Goal: Transaction & Acquisition: Purchase product/service

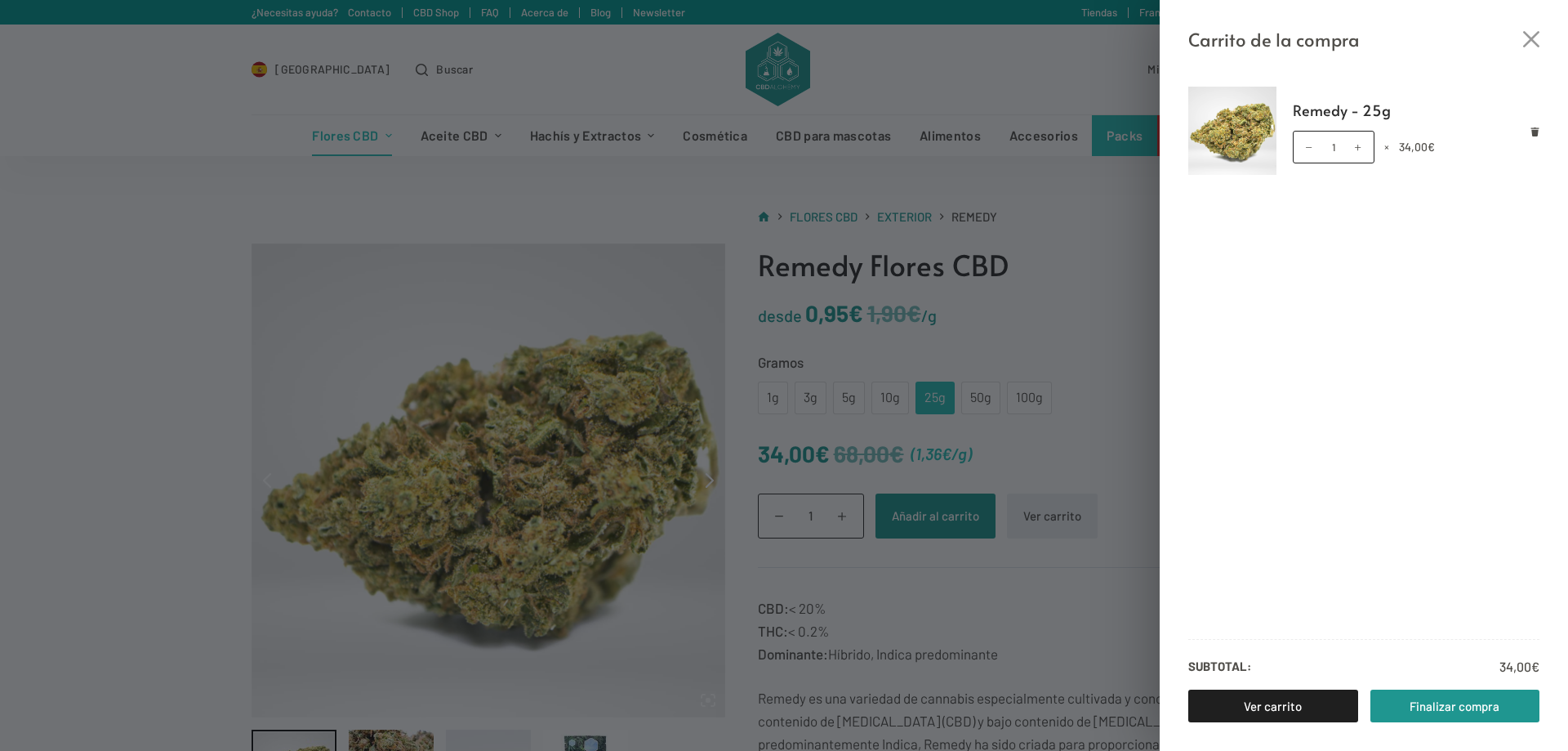
click at [1516, 39] on div "Carrito de la compra" at bounding box center [1364, 27] width 408 height 54
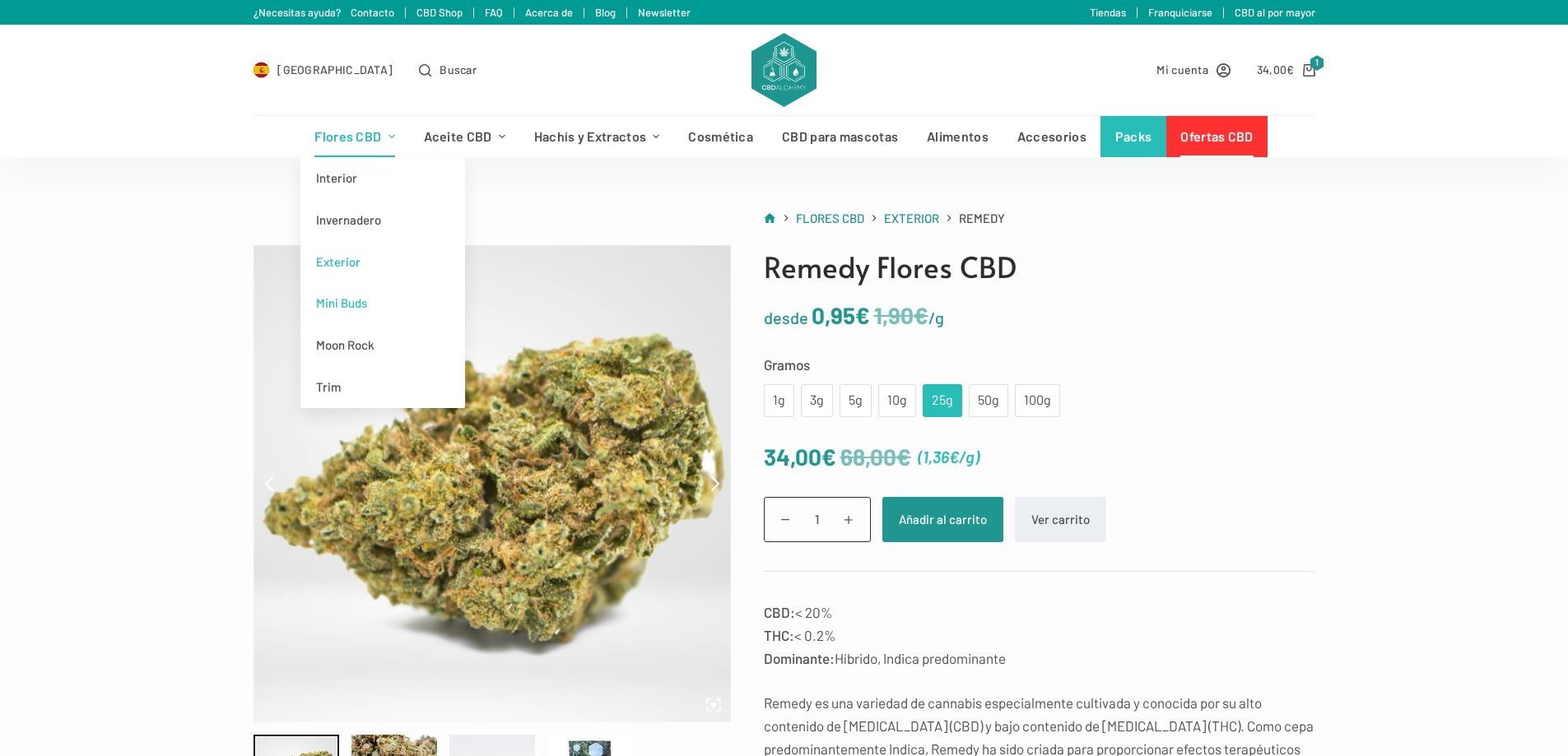
click at [352, 303] on link "Mini Buds" at bounding box center [382, 303] width 164 height 42
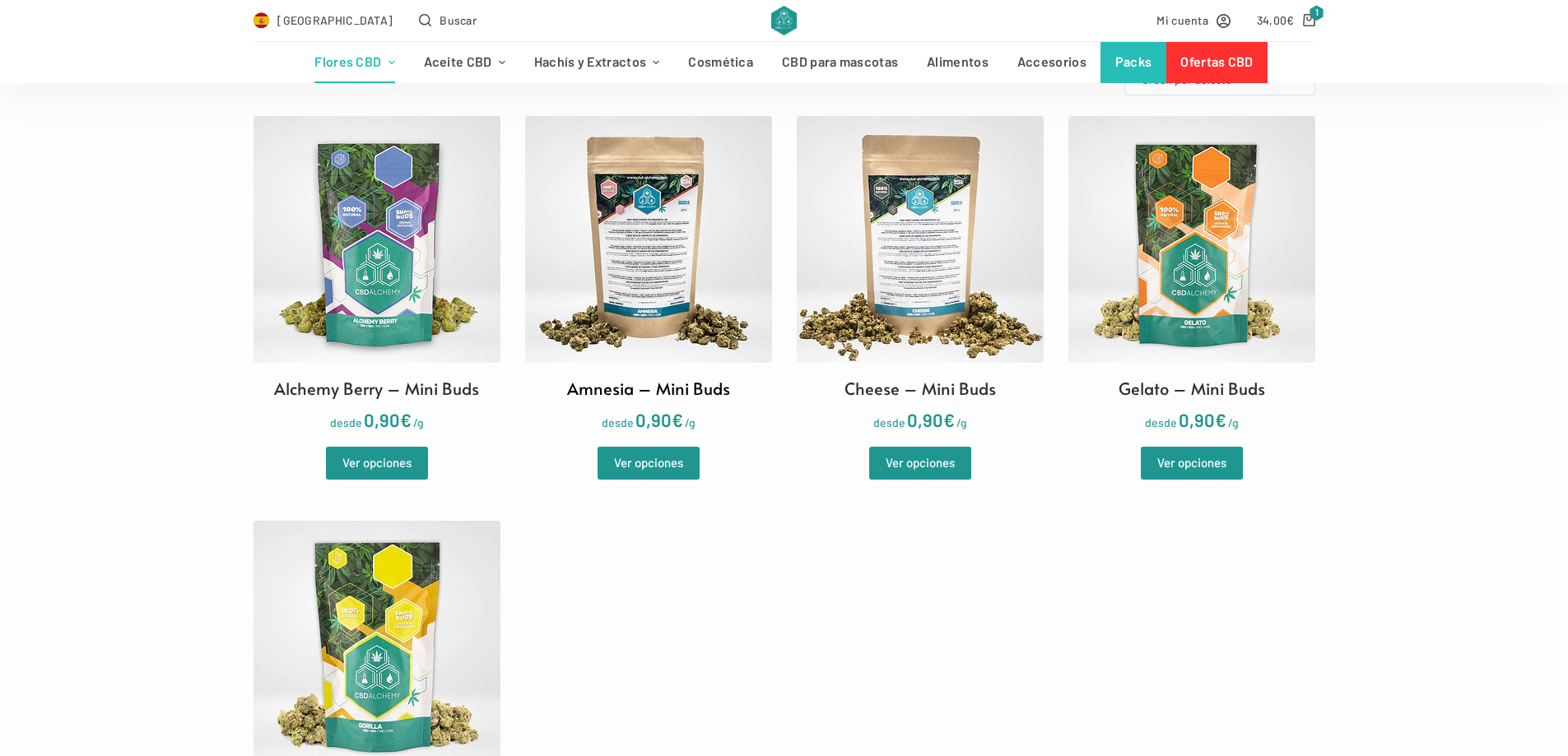
scroll to position [494, 0]
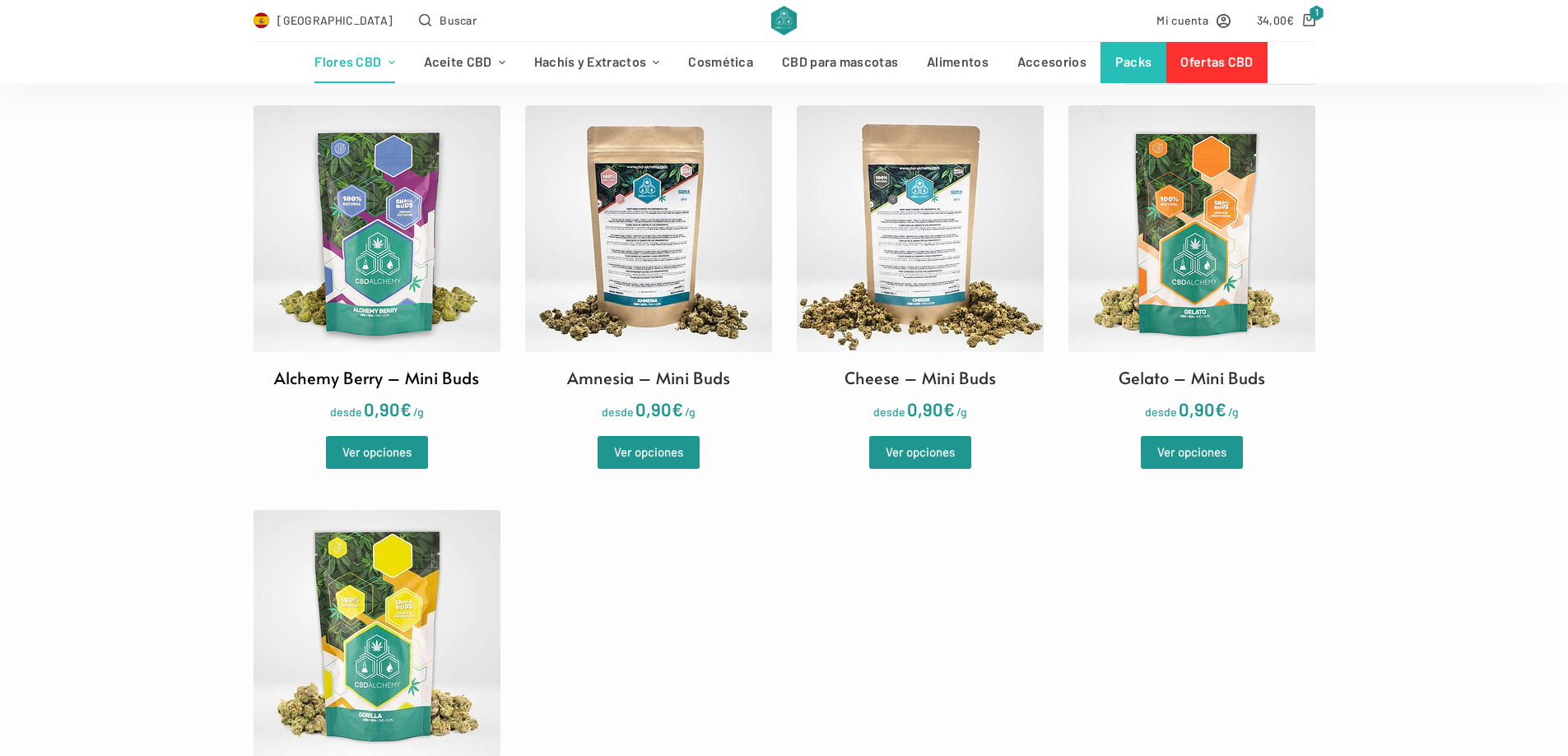
click at [467, 380] on h2 "Alchemy Berry – Mini Buds" at bounding box center [376, 377] width 205 height 24
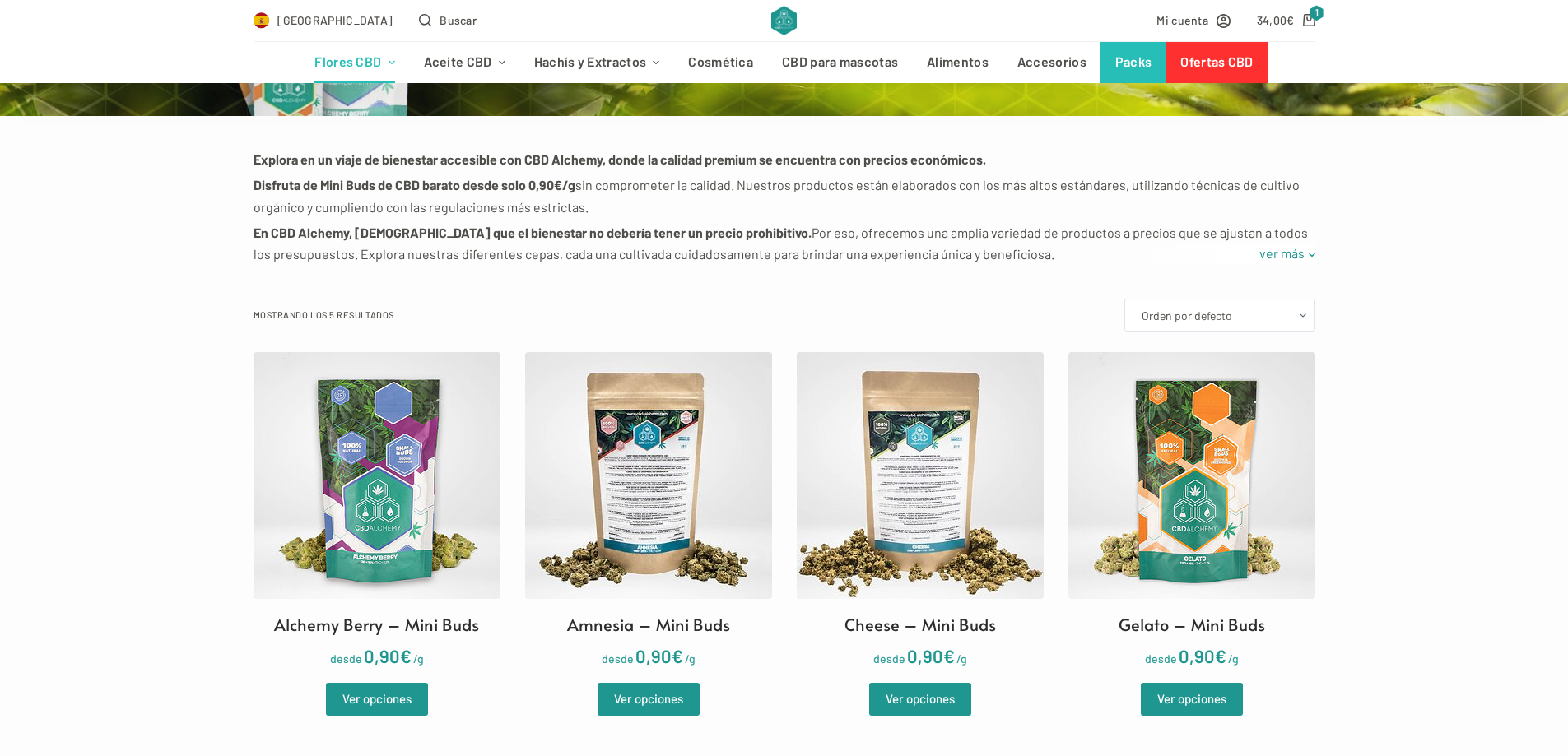
scroll to position [329, 0]
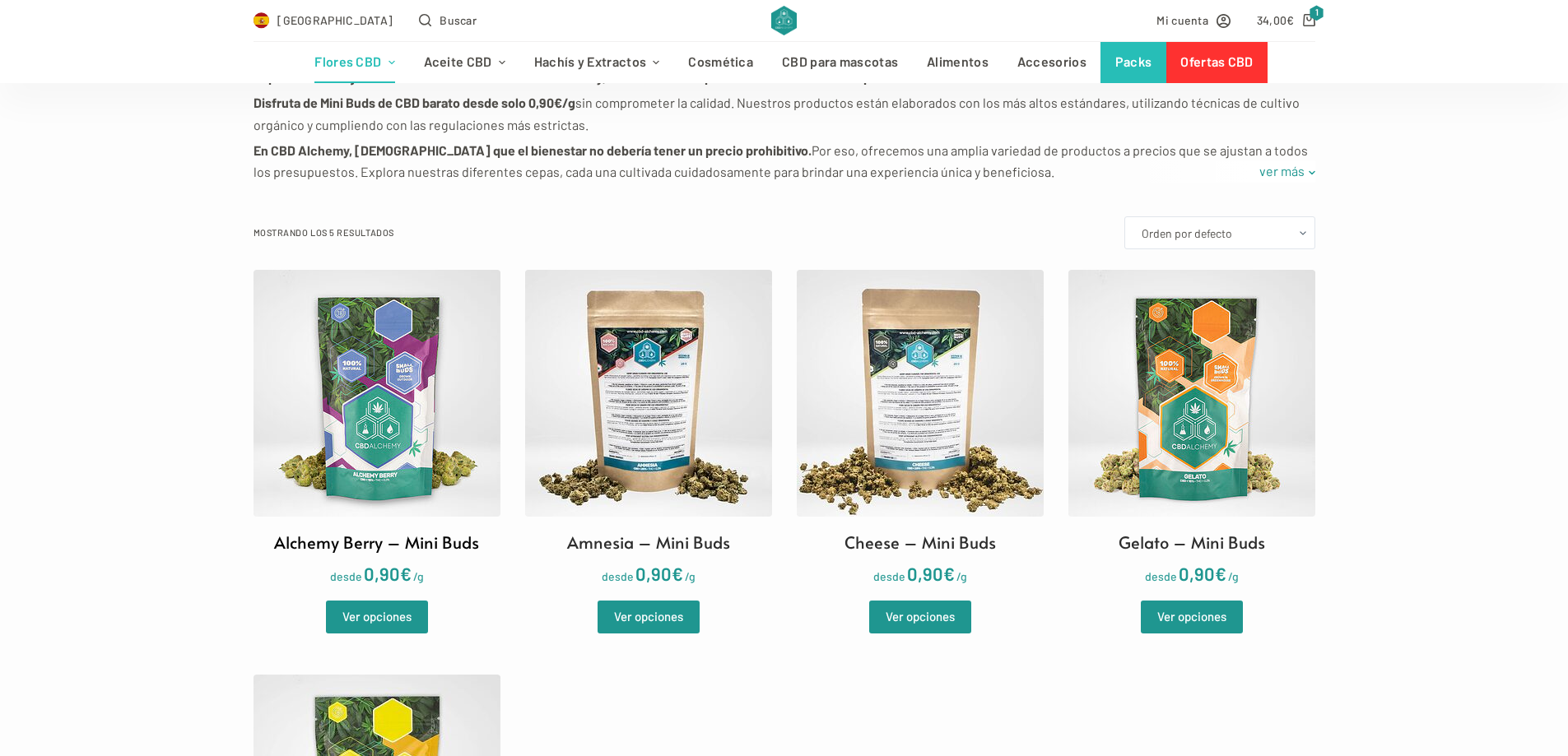
click at [386, 379] on img at bounding box center [377, 393] width 247 height 247
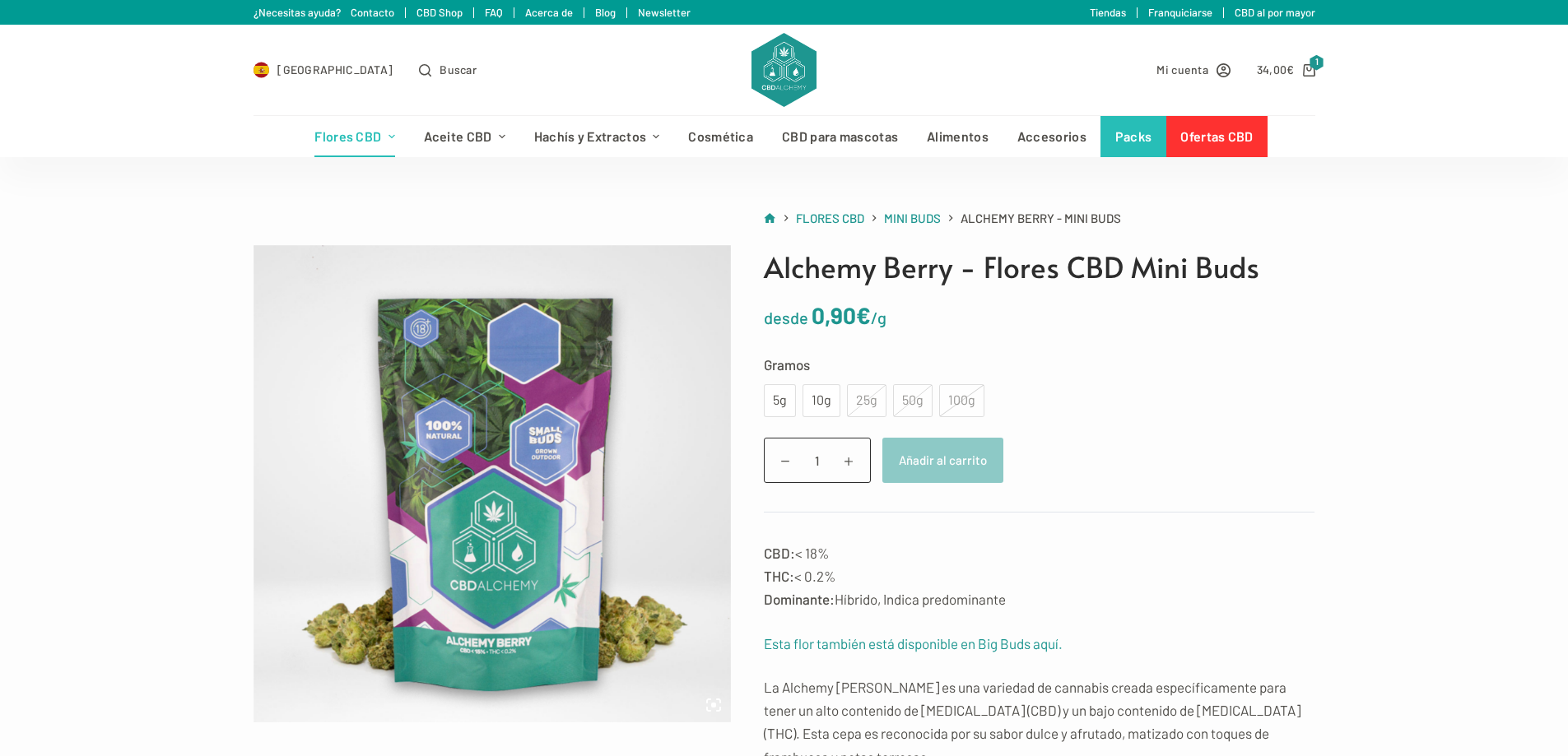
click at [870, 399] on div "25g" at bounding box center [867, 400] width 40 height 33
click at [814, 402] on div "10g" at bounding box center [821, 400] width 18 height 21
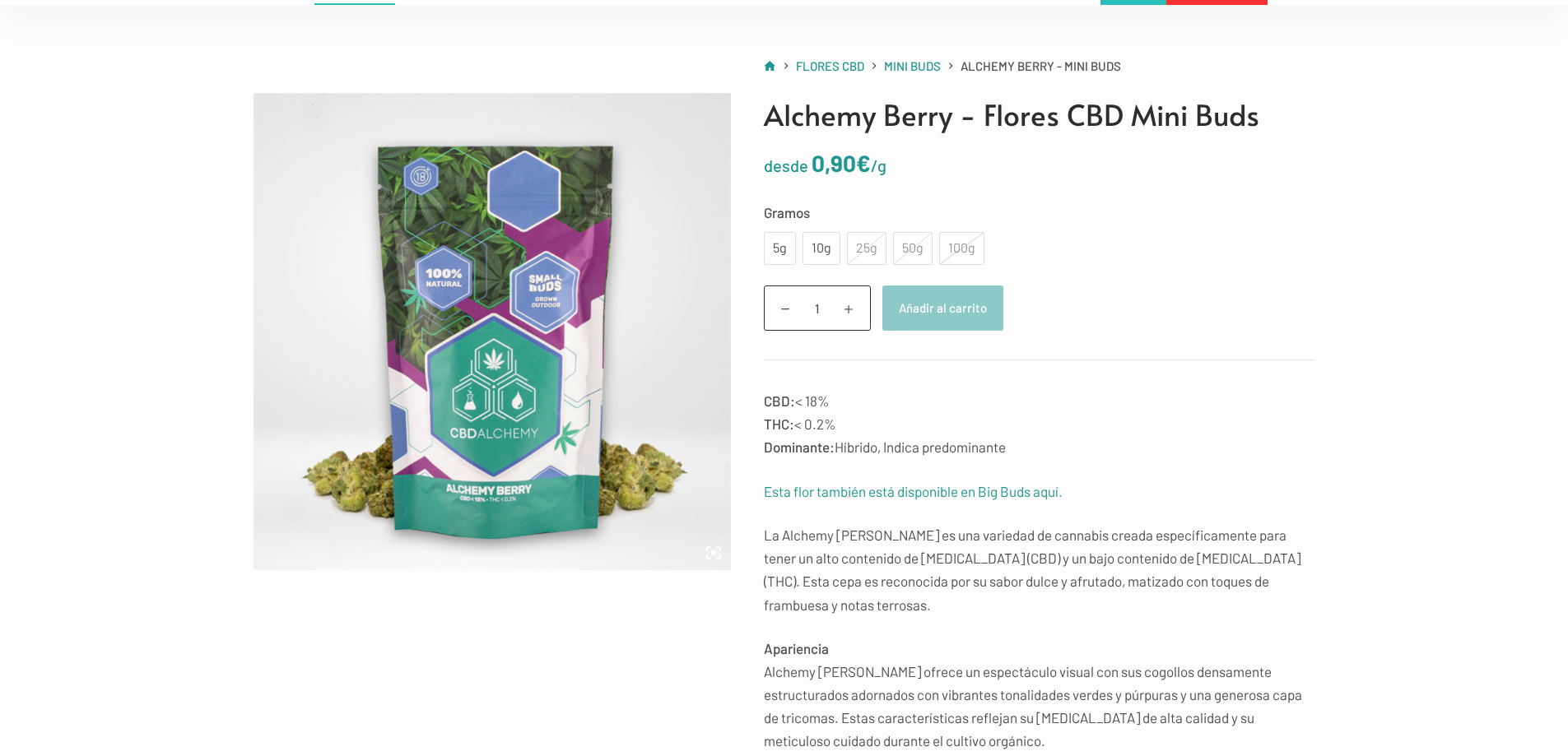
scroll to position [329, 0]
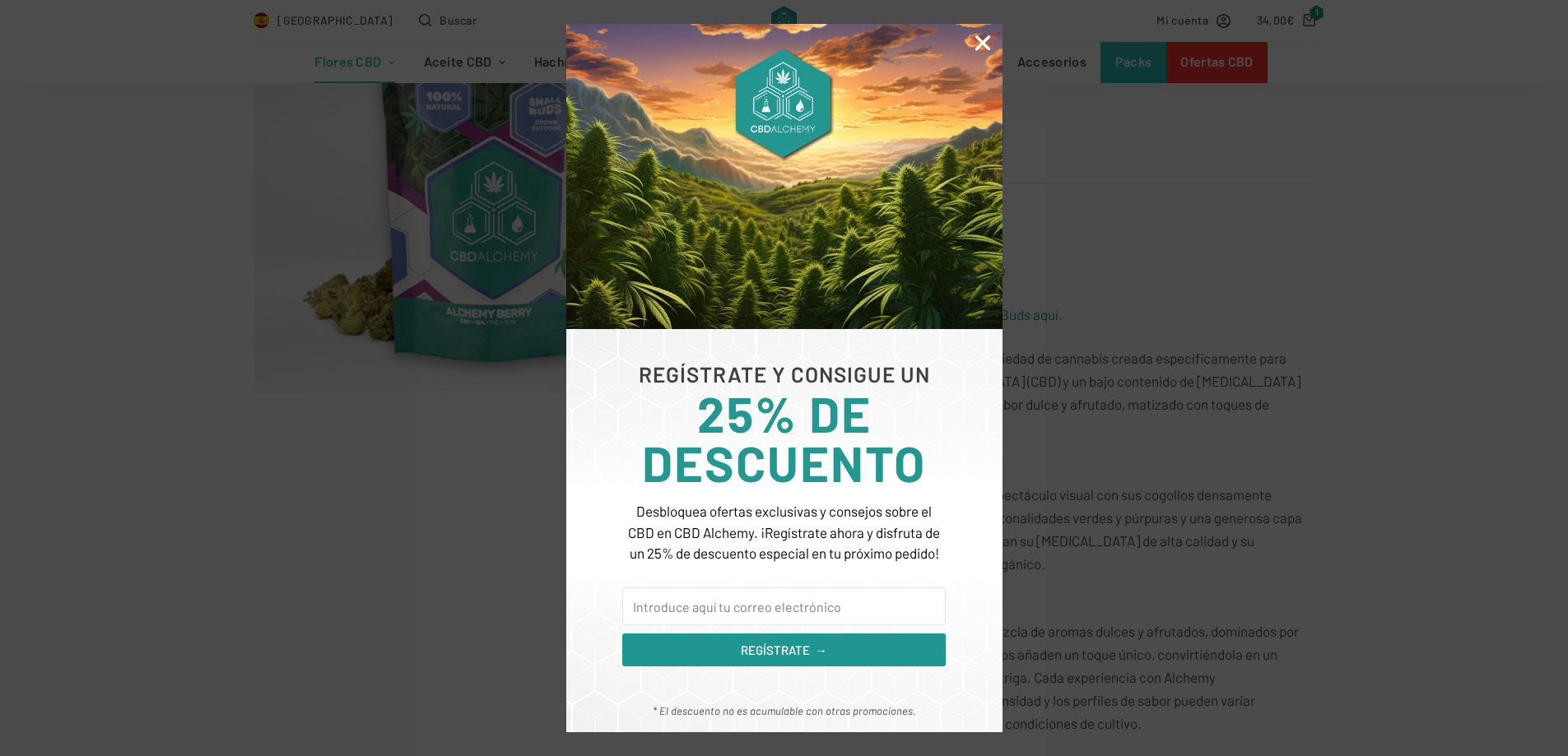
click at [981, 45] on icon "Close" at bounding box center [982, 42] width 21 height 21
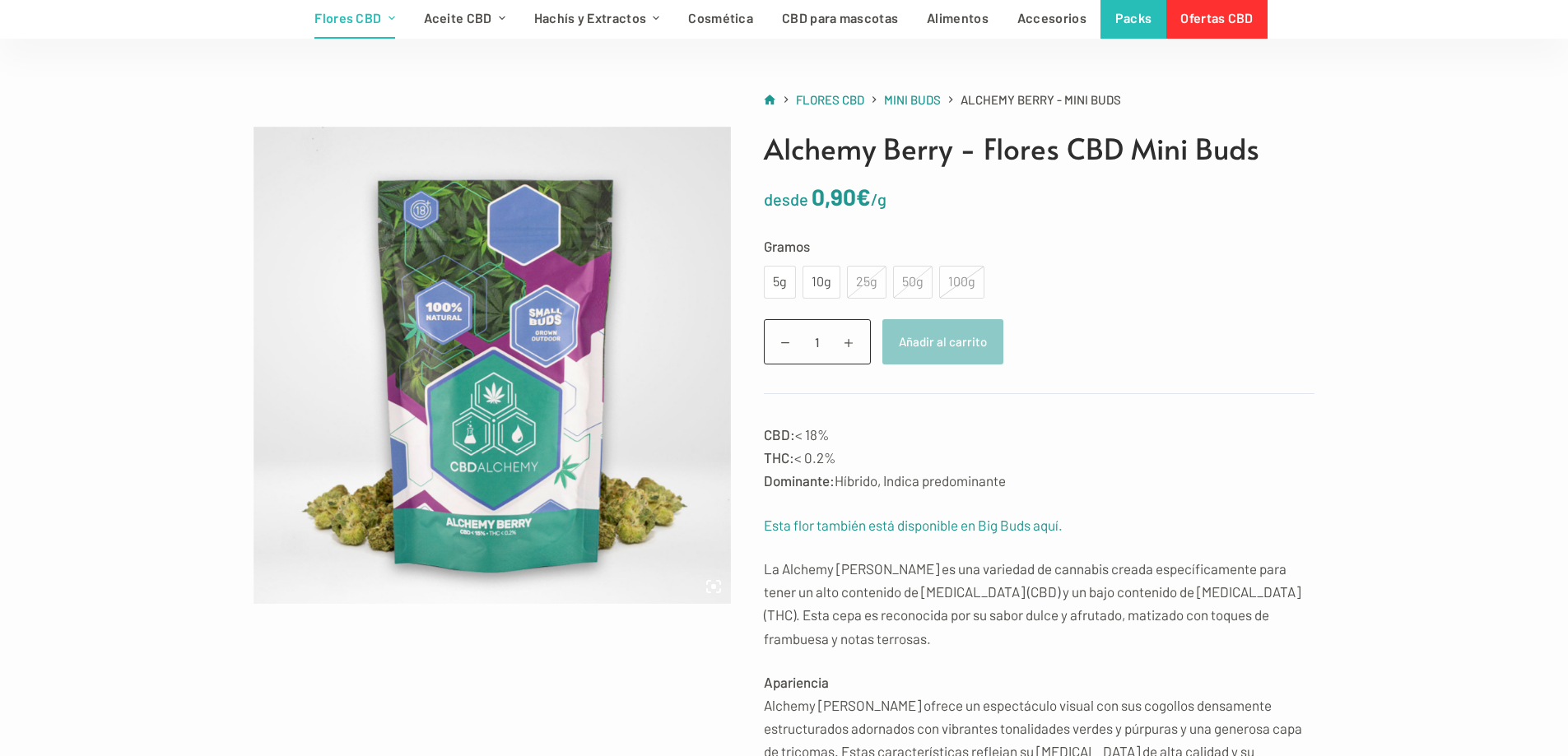
scroll to position [0, 0]
